Goal: Information Seeking & Learning: Understand process/instructions

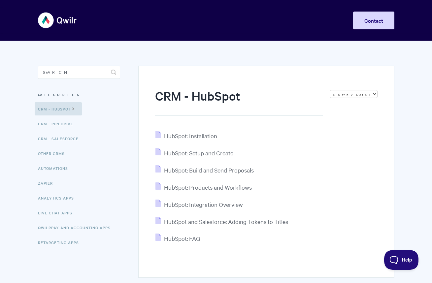
click at [268, 122] on div "CRM - HubSpot Sort by Default Sort A-Z Sort by Popularity Sort by Last Updated …" at bounding box center [266, 172] width 256 height 212
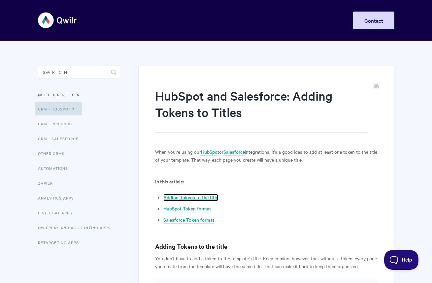
click at [192, 198] on link "Adding Tokens to the title" at bounding box center [190, 197] width 55 height 7
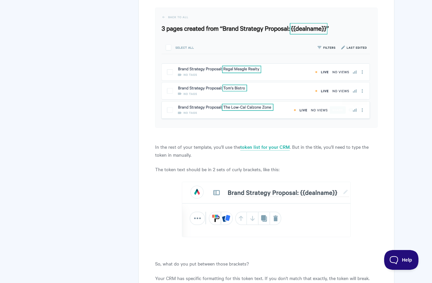
scroll to position [491, 0]
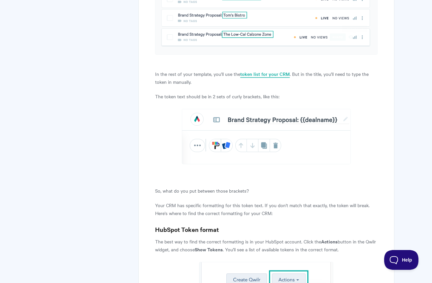
click at [275, 74] on link "token list for your CRM" at bounding box center [264, 74] width 49 height 7
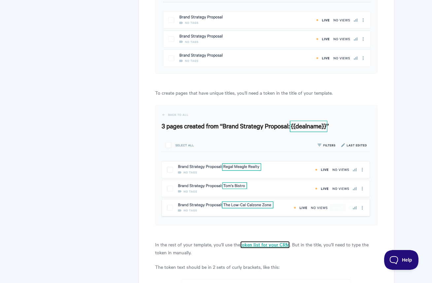
scroll to position [321, 0]
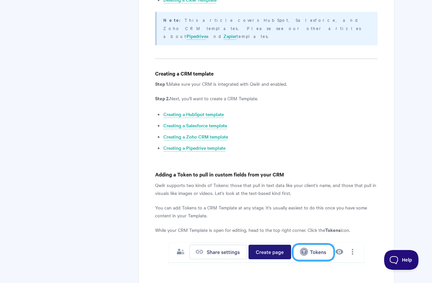
scroll to position [270, 0]
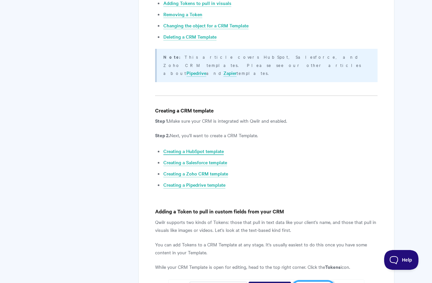
click at [182, 148] on link "Creating a HubSpot template" at bounding box center [193, 151] width 60 height 7
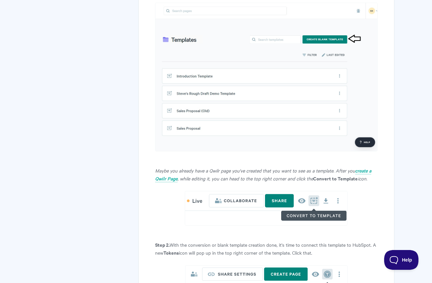
scroll to position [714, 0]
